Goal: Information Seeking & Learning: Find specific fact

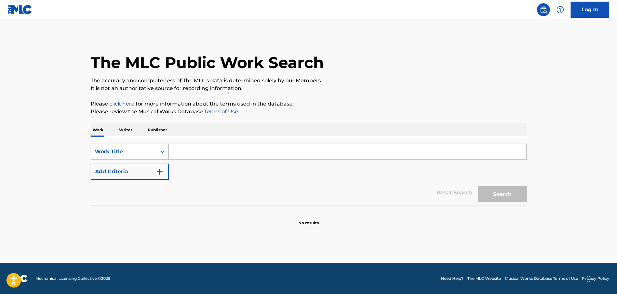
click at [181, 149] on input "Search Form" at bounding box center [348, 151] width 358 height 15
click at [221, 155] on input "Search Form" at bounding box center [348, 151] width 358 height 15
paste input "PARTY PART 1 (PARTY, PARTY, PARTY)"
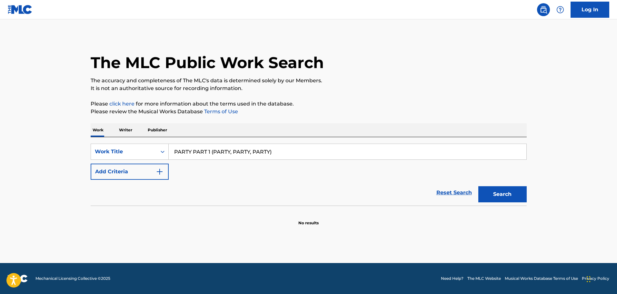
type input "PARTY PART 1 (PARTY, PARTY, PARTY)"
drag, startPoint x: 154, startPoint y: 175, endPoint x: 11, endPoint y: 205, distance: 145.7
click at [153, 175] on button "Add Criteria" at bounding box center [130, 172] width 78 height 16
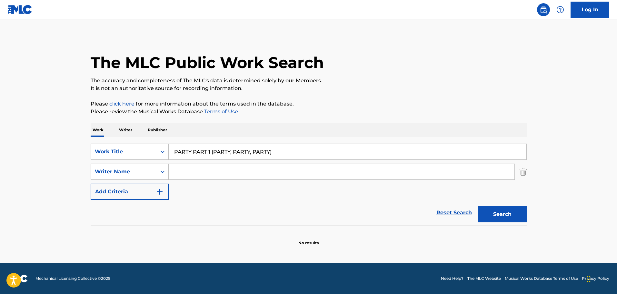
click at [201, 163] on div "SearchWithCriteriae28a2873-d50c-46fb-bef1-deba203b4fac Work Title PARTY PART 1 …" at bounding box center [309, 172] width 436 height 56
click at [214, 179] on div "Search Form" at bounding box center [342, 172] width 346 height 16
click at [219, 172] on input "Search Form" at bounding box center [342, 171] width 346 height 15
paste input "Alistair James Clay"
type input "Alistair James Clay"
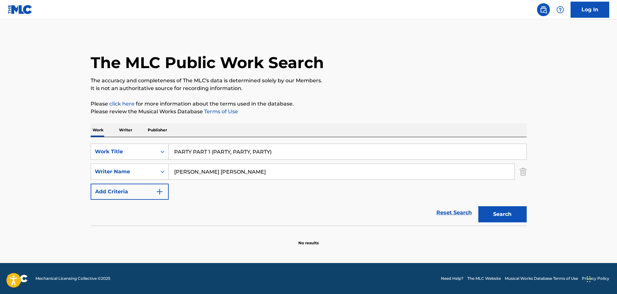
click at [505, 217] on button "Search" at bounding box center [503, 214] width 48 height 16
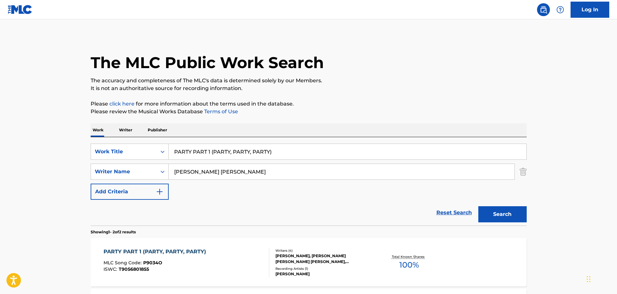
click at [199, 261] on div "MLC Song Code : P9034O" at bounding box center [157, 263] width 106 height 6
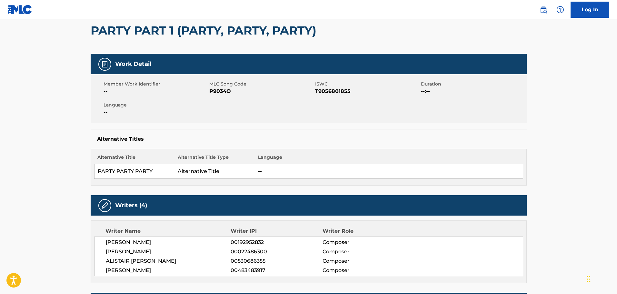
scroll to position [129, 0]
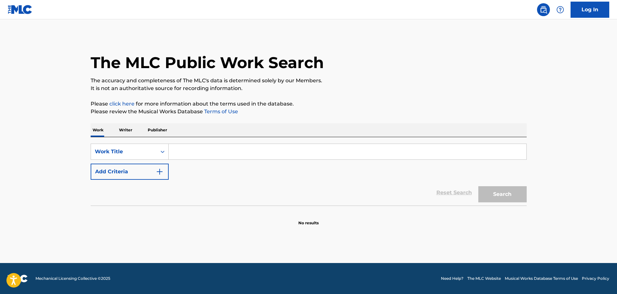
click at [255, 151] on input "Search Form" at bounding box center [348, 151] width 358 height 15
paste input "WAN YOU YIN LI"
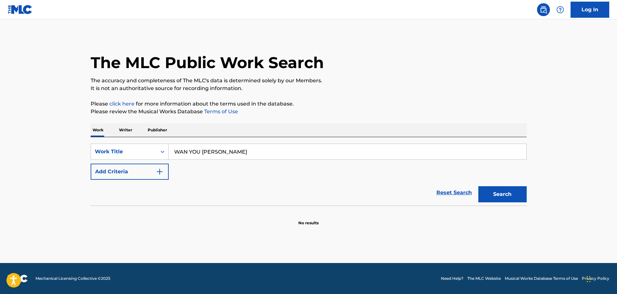
type input "WAN YOU YIN LI"
click at [150, 171] on button "Add Criteria" at bounding box center [130, 172] width 78 height 16
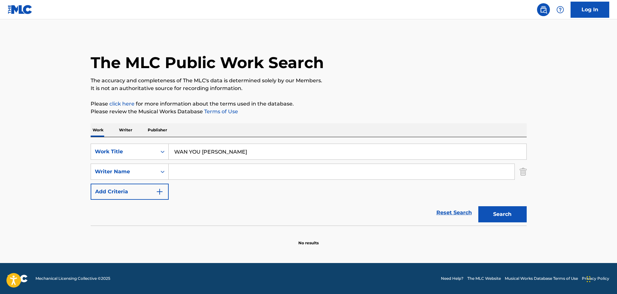
click at [210, 175] on input "Search Form" at bounding box center [342, 171] width 346 height 15
paste input "Silence Wang"
type input "Silence Wang"
click at [488, 209] on button "Search" at bounding box center [503, 214] width 48 height 16
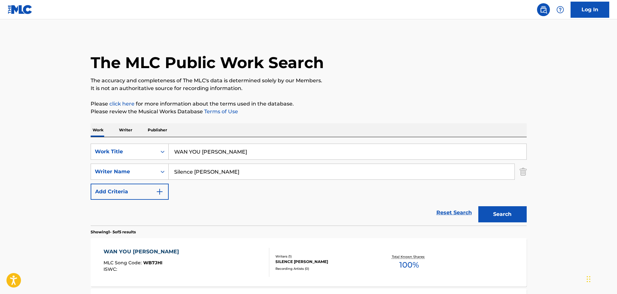
click at [219, 268] on div "WAN YOU YIN LI MLC Song Code : WB7JHI ISWC :" at bounding box center [187, 262] width 166 height 29
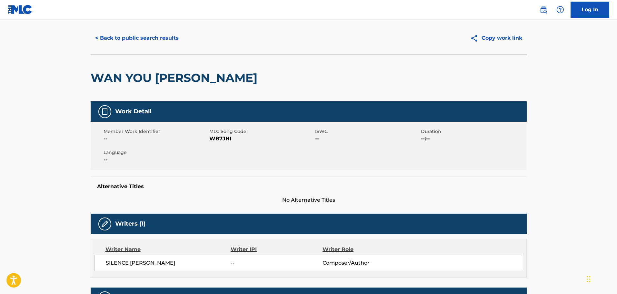
scroll to position [46, 0]
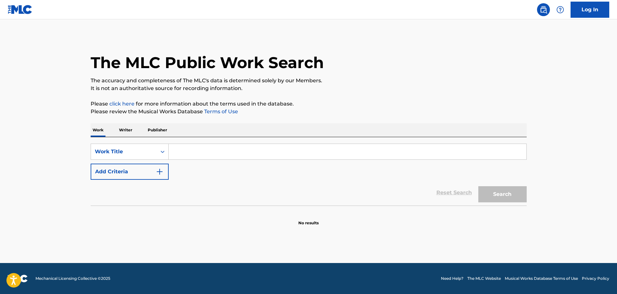
click at [206, 157] on input "Search Form" at bounding box center [348, 151] width 358 height 15
paste input "HANDS UP!"
type input "HANDS UP!"
click at [145, 173] on button "Add Criteria" at bounding box center [130, 172] width 78 height 16
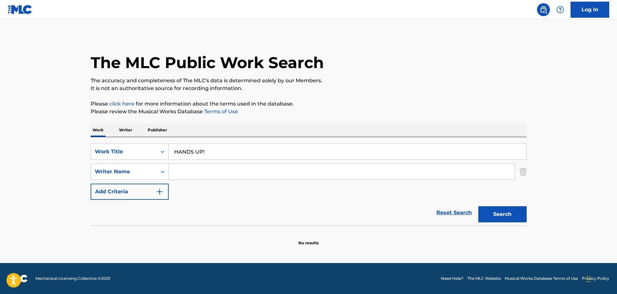
drag, startPoint x: 200, startPoint y: 167, endPoint x: 218, endPoint y: 179, distance: 21.5
click at [200, 167] on input "Search Form" at bounding box center [342, 171] width 346 height 15
paste input "[PERSON_NAME]"
click at [490, 210] on button "Search" at bounding box center [503, 214] width 48 height 16
click at [268, 168] on input "[PERSON_NAME]" at bounding box center [342, 171] width 346 height 15
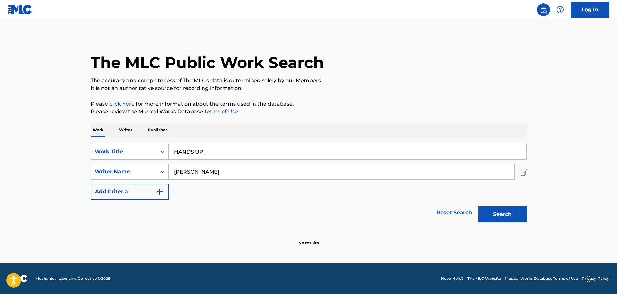
click at [268, 168] on input "[PERSON_NAME]" at bounding box center [342, 171] width 346 height 15
drag, startPoint x: 268, startPoint y: 168, endPoint x: 303, endPoint y: 180, distance: 37.5
click at [269, 169] on input "[PERSON_NAME]" at bounding box center [342, 171] width 346 height 15
paste input "rmando [PERSON_NAME]"
type input "[PERSON_NAME] [PERSON_NAME]"
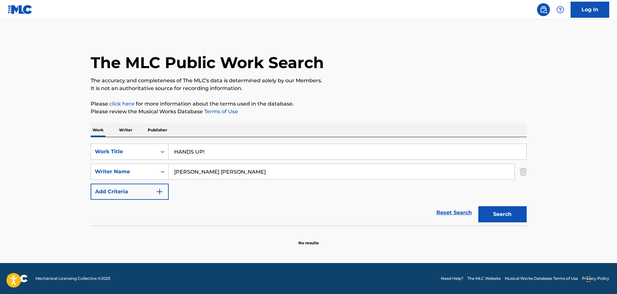
click at [499, 210] on button "Search" at bounding box center [503, 214] width 48 height 16
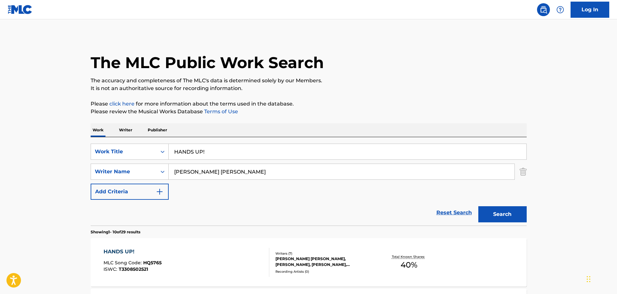
click at [247, 260] on div "HANDS UP! MLC Song Code : HQ5765 ISWC : T3308502521" at bounding box center [187, 262] width 166 height 29
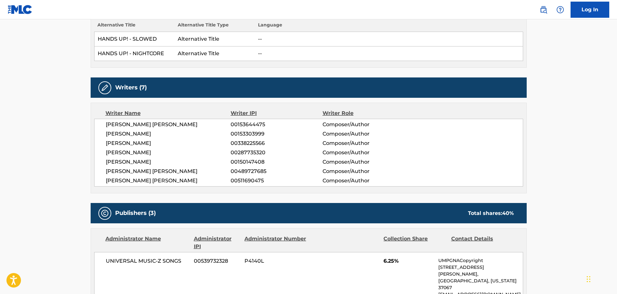
scroll to position [194, 0]
